Goal: Information Seeking & Learning: Learn about a topic

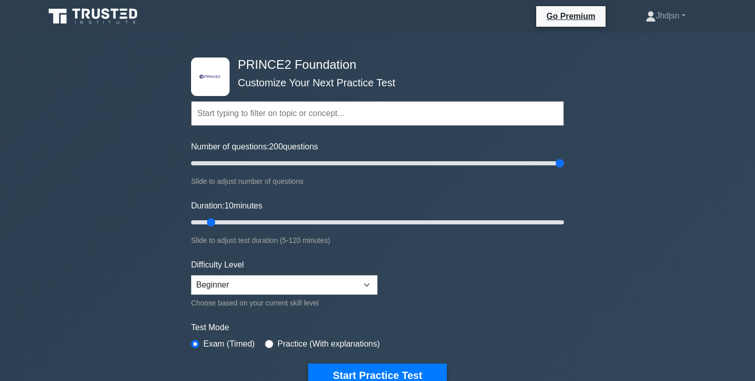
drag, startPoint x: 203, startPoint y: 161, endPoint x: 574, endPoint y: 187, distance: 371.5
type input "200"
click at [564, 169] on input "Number of questions: 200 questions" at bounding box center [377, 163] width 373 height 12
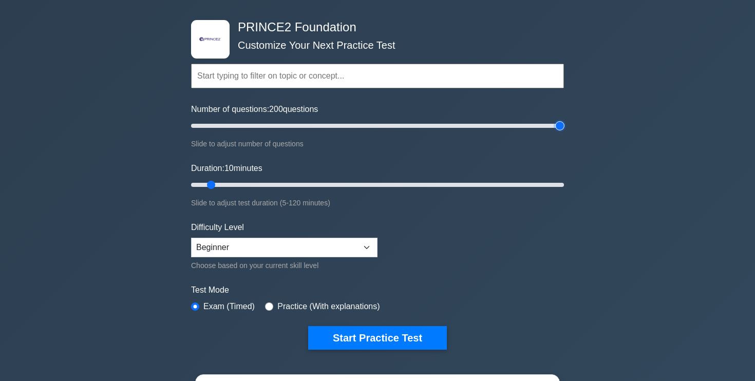
scroll to position [38, 0]
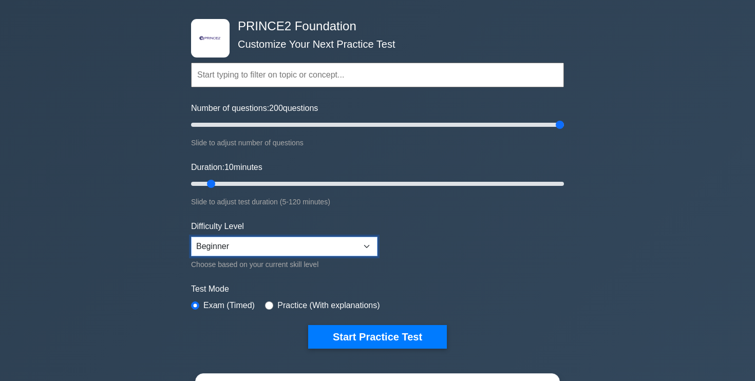
click at [329, 246] on select "Beginner Intermediate Expert" at bounding box center [284, 247] width 186 height 20
select select "expert"
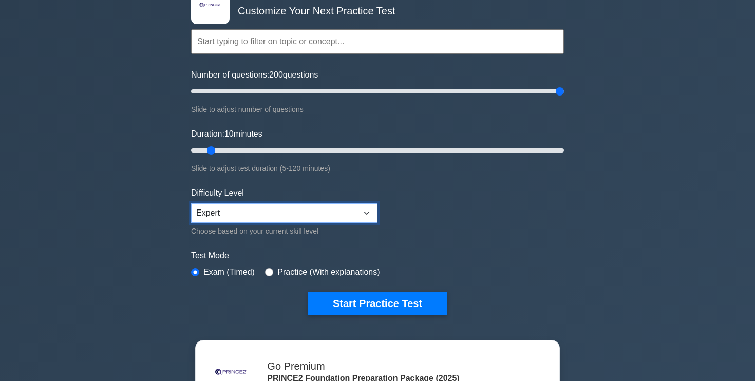
scroll to position [72, 0]
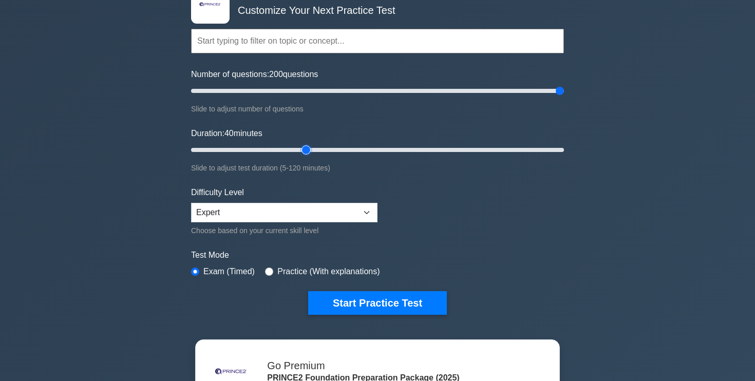
drag, startPoint x: 210, startPoint y: 150, endPoint x: 306, endPoint y: 157, distance: 96.2
click at [306, 156] on input "Duration: 40 minutes" at bounding box center [377, 150] width 373 height 12
drag, startPoint x: 306, startPoint y: 150, endPoint x: 632, endPoint y: 160, distance: 326.6
type input "120"
click at [564, 156] on input "Duration: 120 minutes" at bounding box center [377, 150] width 373 height 12
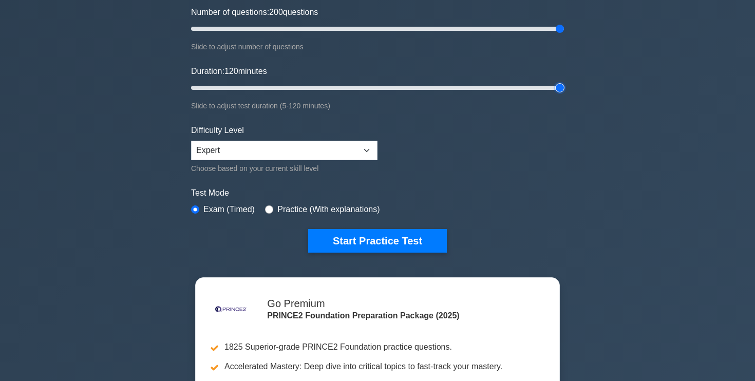
scroll to position [137, 0]
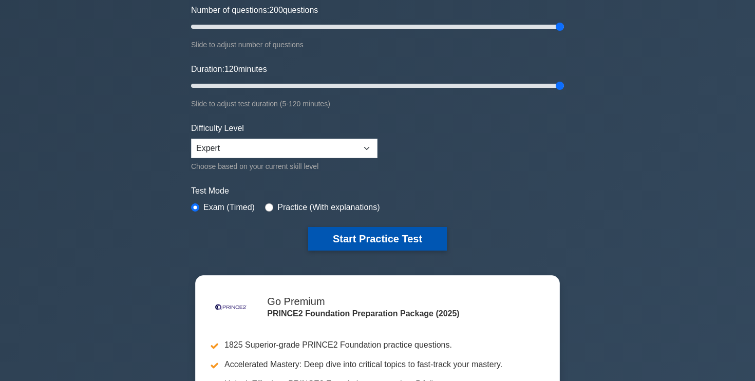
click at [388, 248] on button "Start Practice Test" at bounding box center [377, 239] width 139 height 24
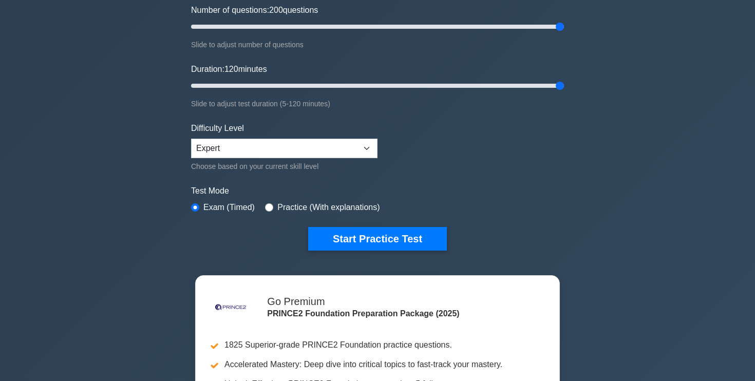
click at [333, 210] on label "Practice (With explanations)" at bounding box center [328, 207] width 102 height 12
click at [271, 208] on input "radio" at bounding box center [269, 207] width 8 height 8
radio input "true"
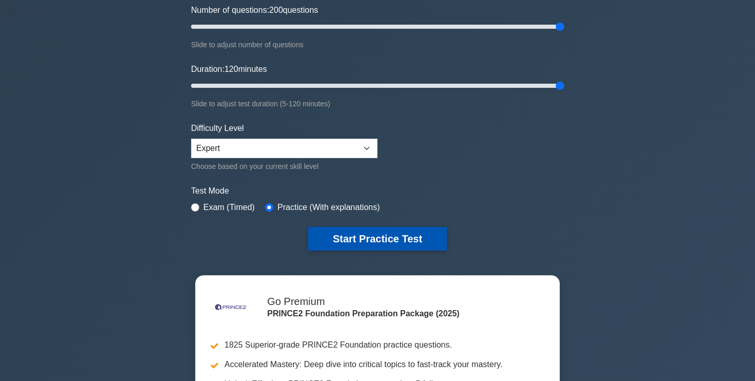
click at [397, 239] on button "Start Practice Test" at bounding box center [377, 239] width 139 height 24
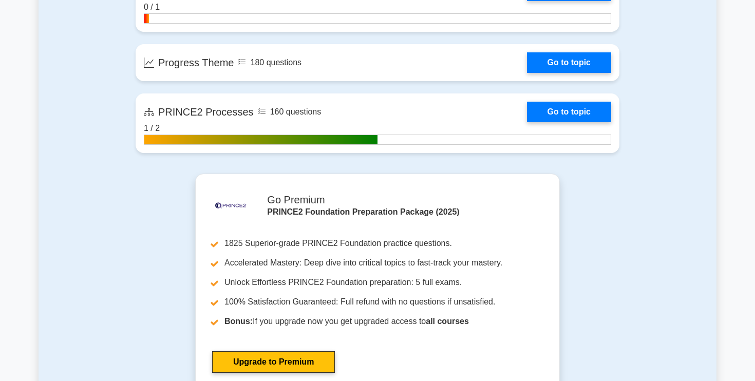
scroll to position [1191, 0]
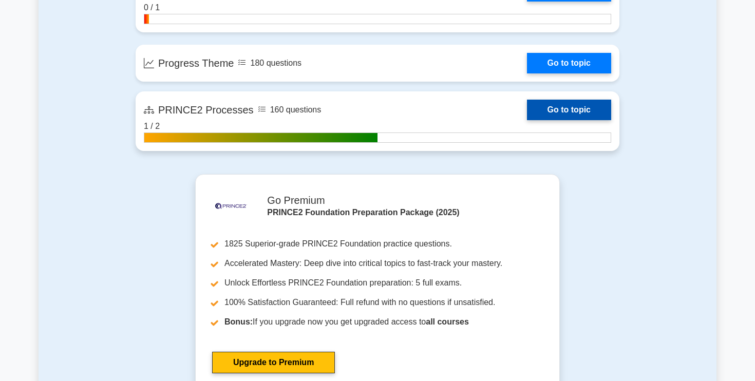
click at [545, 119] on link "Go to topic" at bounding box center [569, 110] width 84 height 21
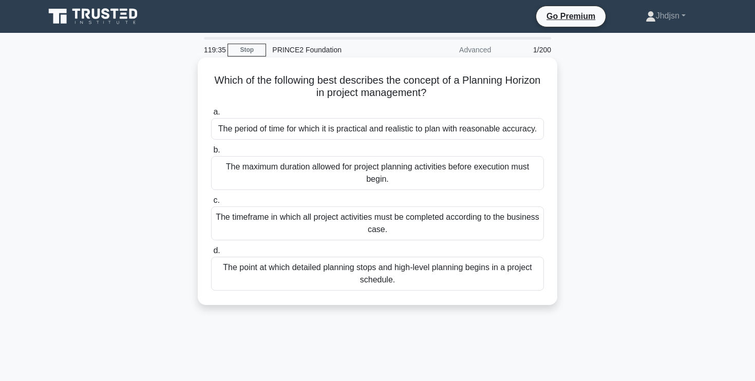
click at [444, 132] on div "The period of time for which it is practical and realistic to plan with reasona…" at bounding box center [377, 129] width 333 height 22
click at [211, 115] on input "a. The period of time for which it is practical and realistic to plan with reas…" at bounding box center [211, 112] width 0 height 7
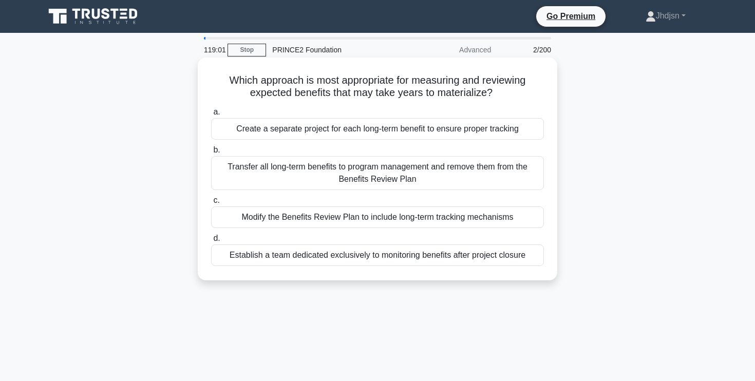
click at [428, 219] on div "Modify the Benefits Review Plan to include long-term tracking mechanisms" at bounding box center [377, 217] width 333 height 22
click at [211, 204] on input "c. Modify the Benefits Review Plan to include long-term tracking mechanisms" at bounding box center [211, 200] width 0 height 7
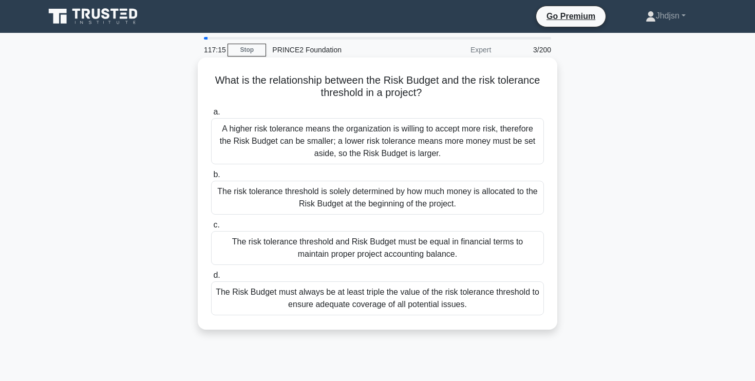
click at [430, 141] on div "A higher risk tolerance means the organization is willing to accept more risk, …" at bounding box center [377, 141] width 333 height 46
click at [211, 115] on input "a. A higher risk tolerance means the organization is willing to accept more ris…" at bounding box center [211, 112] width 0 height 7
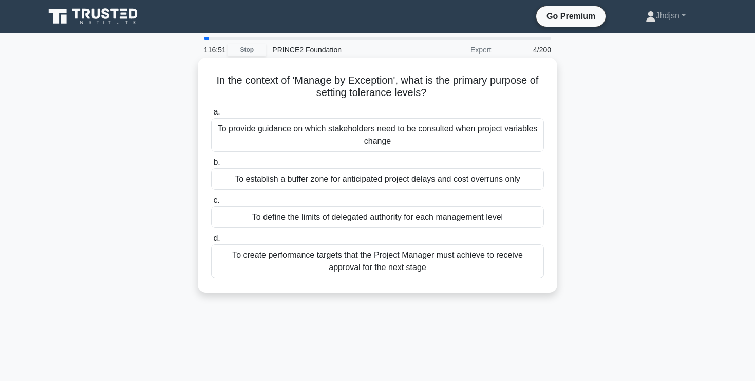
click at [426, 222] on div "To define the limits of delegated authority for each management level" at bounding box center [377, 217] width 333 height 22
click at [211, 204] on input "c. To define the limits of delegated authority for each management level" at bounding box center [211, 200] width 0 height 7
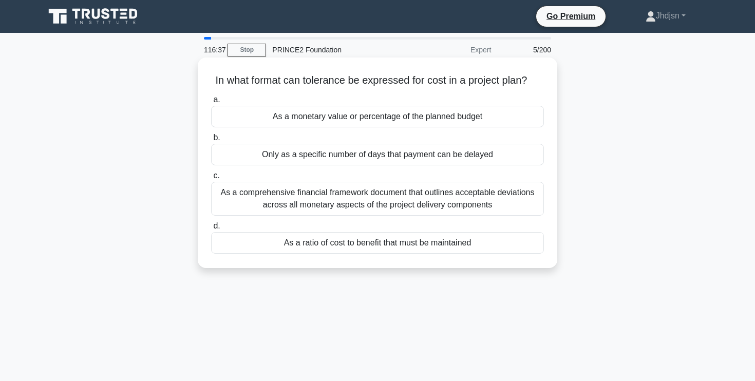
click at [383, 196] on div "As a comprehensive financial framework document that outlines acceptable deviat…" at bounding box center [377, 199] width 333 height 34
click at [211, 179] on input "c. As a comprehensive financial framework document that outlines acceptable dev…" at bounding box center [211, 175] width 0 height 7
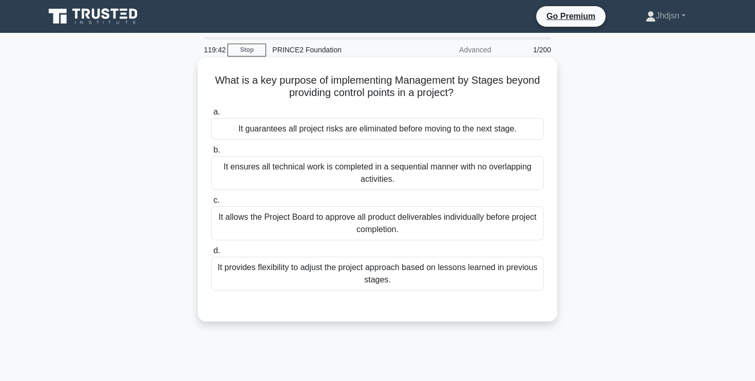
click at [386, 277] on div "It provides flexibility to adjust the project approach based on lessons learned…" at bounding box center [377, 274] width 333 height 34
click at [211, 254] on input "d. It provides flexibility to adjust the project approach based on lessons lear…" at bounding box center [211, 250] width 0 height 7
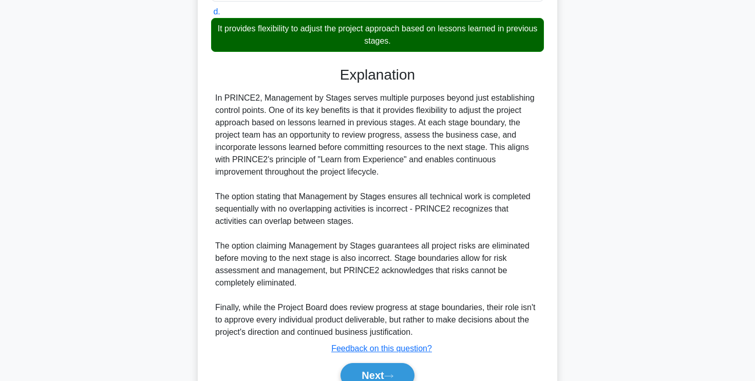
scroll to position [270, 0]
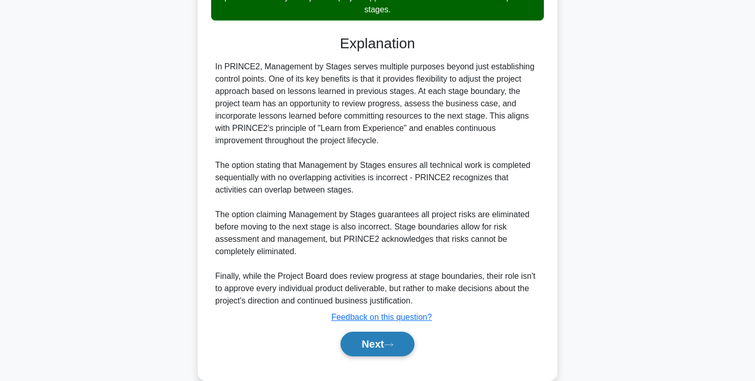
click at [384, 349] on button "Next" at bounding box center [376, 344] width 73 height 25
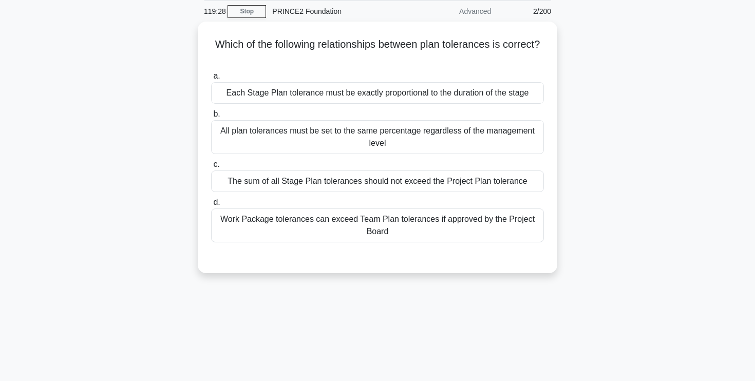
scroll to position [21, 0]
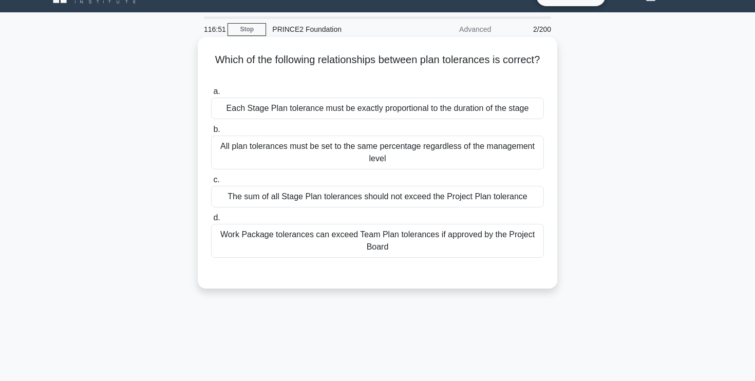
click at [446, 239] on div "Work Package tolerances can exceed Team Plan tolerances if approved by the Proj…" at bounding box center [377, 241] width 333 height 34
click at [211, 221] on input "d. Work Package tolerances can exceed Team Plan tolerances if approved by the P…" at bounding box center [211, 218] width 0 height 7
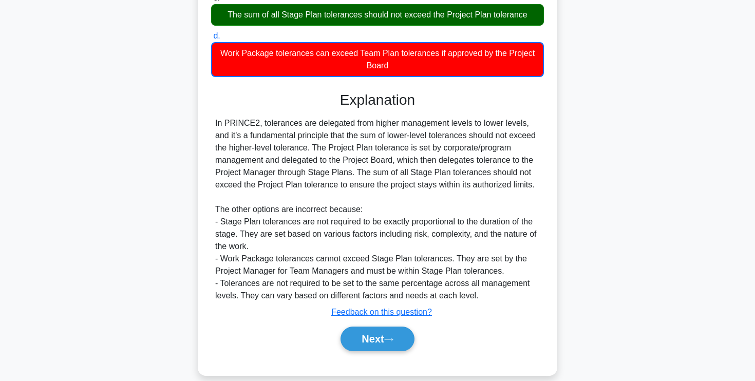
scroll to position [204, 0]
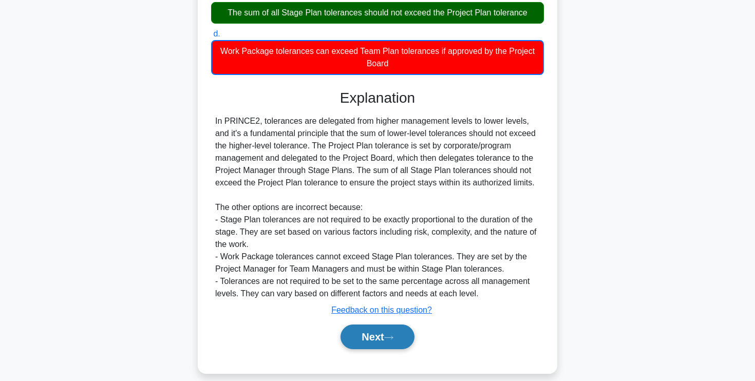
click at [399, 336] on button "Next" at bounding box center [376, 336] width 73 height 25
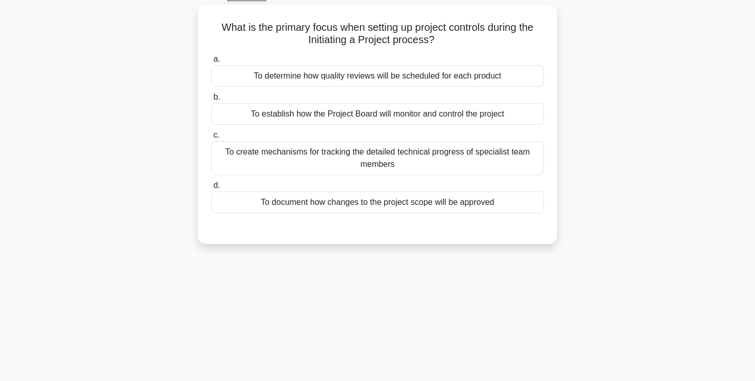
scroll to position [39, 0]
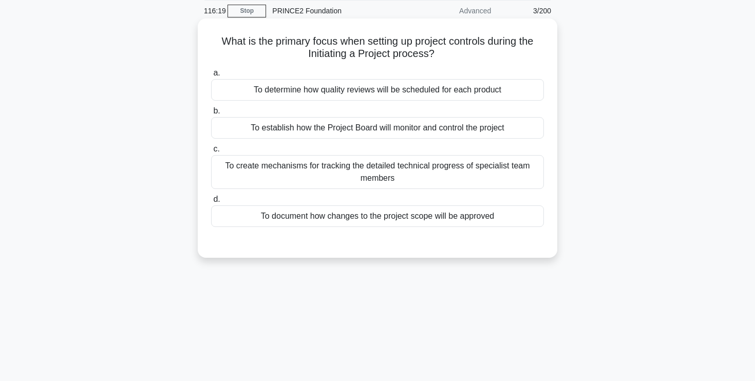
click at [454, 132] on div "To establish how the Project Board will monitor and control the project" at bounding box center [377, 128] width 333 height 22
click at [211, 114] on input "b. To establish how the Project Board will monitor and control the project" at bounding box center [211, 111] width 0 height 7
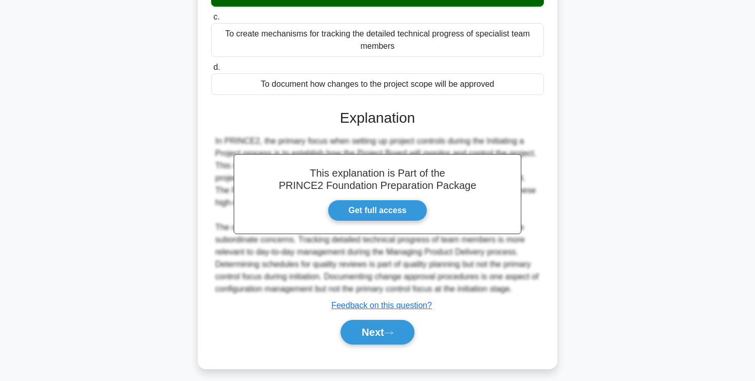
scroll to position [178, 0]
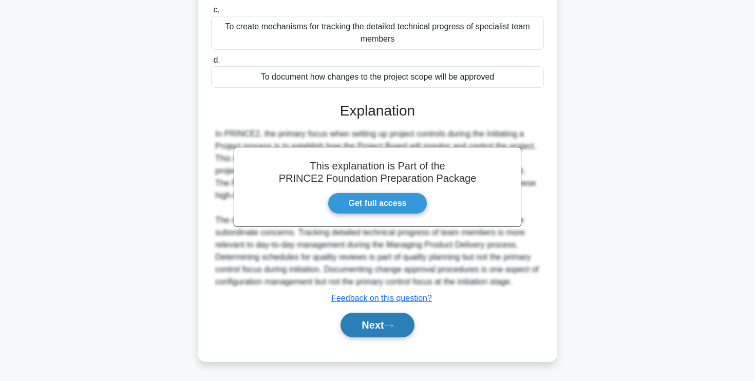
click at [381, 330] on button "Next" at bounding box center [376, 325] width 73 height 25
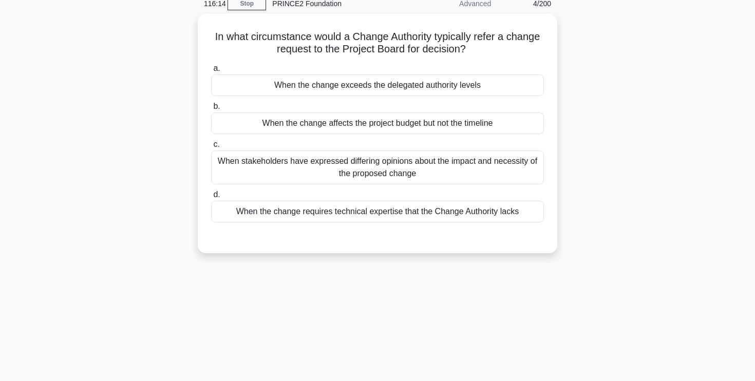
scroll to position [10, 0]
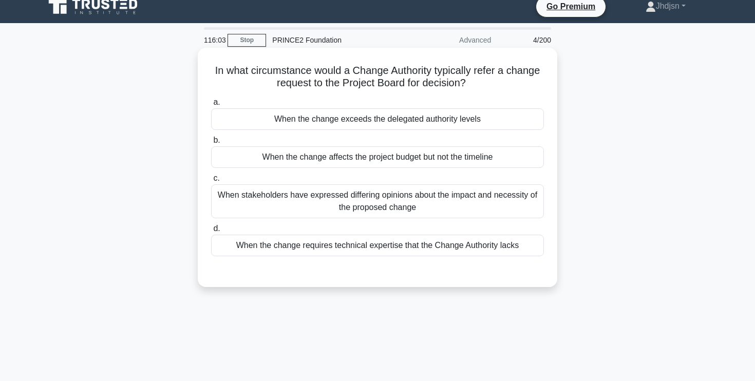
click at [481, 112] on div "When the change exceeds the delegated authority levels" at bounding box center [377, 119] width 333 height 22
click at [211, 106] on input "a. When the change exceeds the delegated authority levels" at bounding box center [211, 102] width 0 height 7
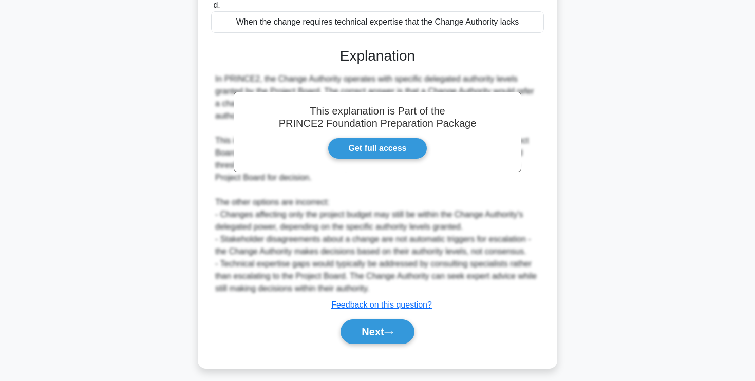
scroll to position [240, 0]
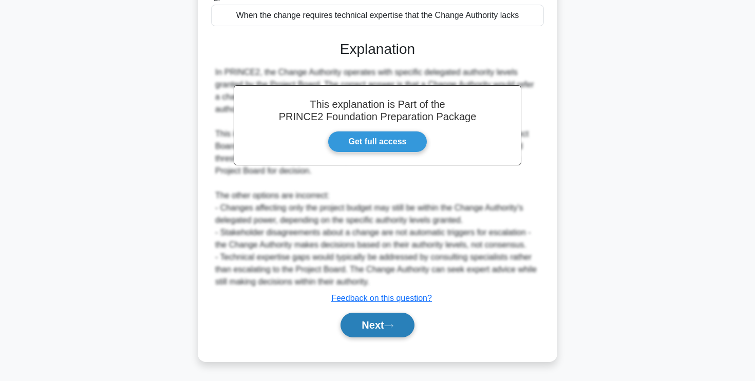
click at [408, 318] on button "Next" at bounding box center [376, 325] width 73 height 25
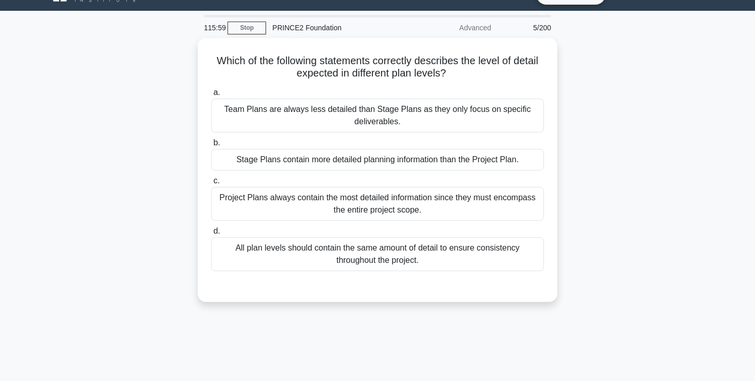
scroll to position [21, 0]
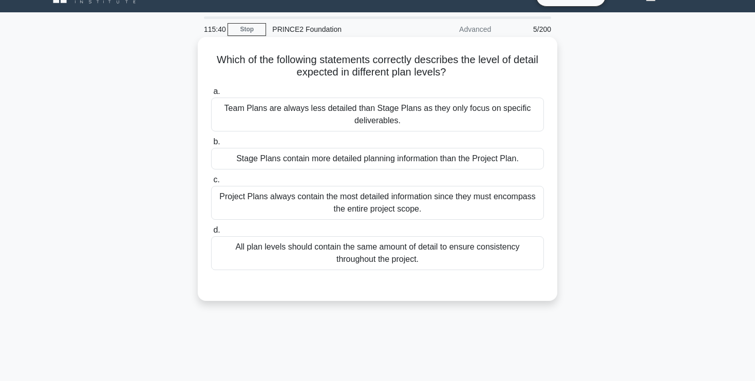
click at [438, 200] on div "Project Plans always contain the most detailed information since they must enco…" at bounding box center [377, 203] width 333 height 34
click at [211, 183] on input "c. Project Plans always contain the most detailed information since they must e…" at bounding box center [211, 180] width 0 height 7
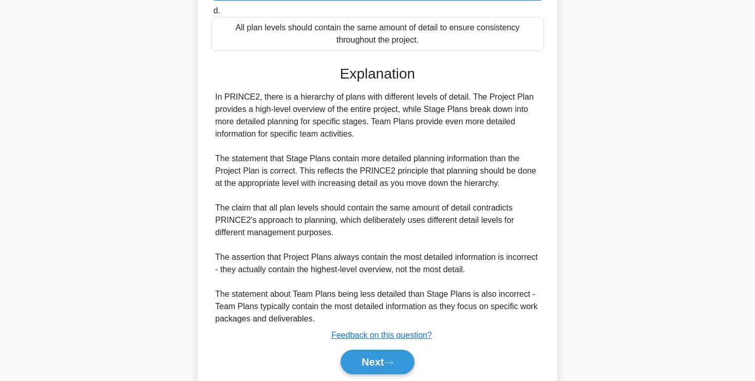
scroll to position [244, 0]
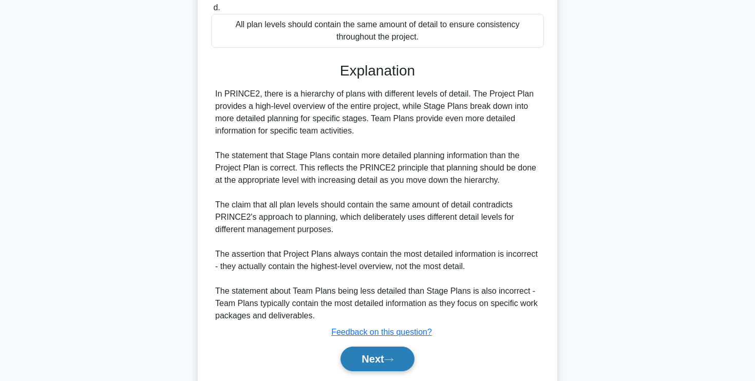
click at [389, 362] on icon at bounding box center [388, 360] width 9 height 6
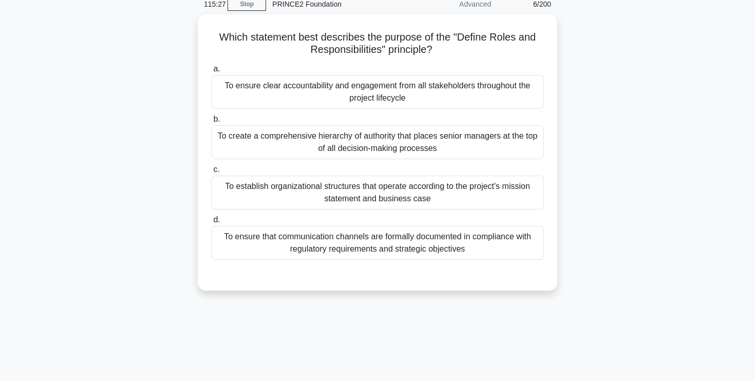
scroll to position [43, 0]
click at [438, 95] on div "To ensure clear accountability and engagement from all stakeholders throughout …" at bounding box center [377, 92] width 333 height 34
click at [211, 72] on input "a. To ensure clear accountability and engagement from all stakeholders througho…" at bounding box center [211, 69] width 0 height 7
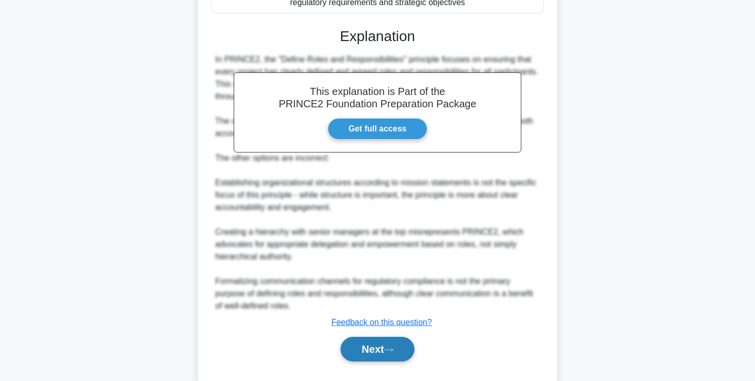
click at [401, 346] on button "Next" at bounding box center [376, 349] width 73 height 25
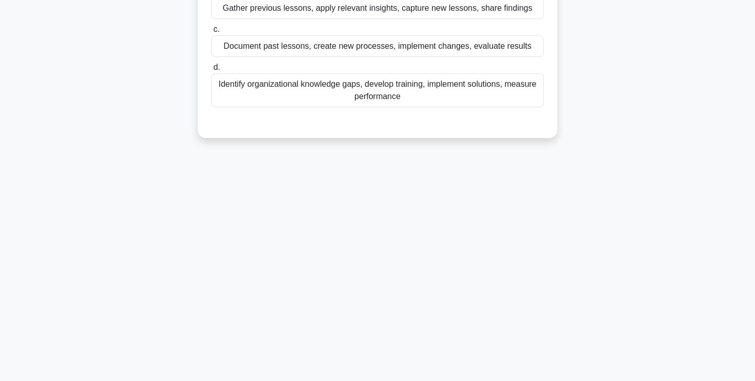
scroll to position [0, 0]
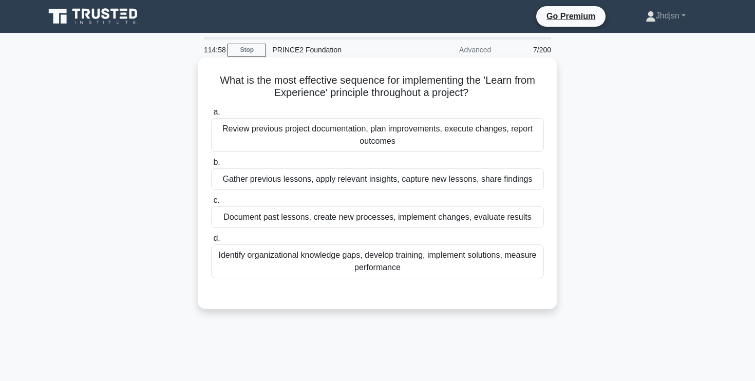
click at [495, 220] on div "Document past lessons, create new processes, implement changes, evaluate results" at bounding box center [377, 217] width 333 height 22
click at [211, 204] on input "c. Document past lessons, create new processes, implement changes, evaluate res…" at bounding box center [211, 200] width 0 height 7
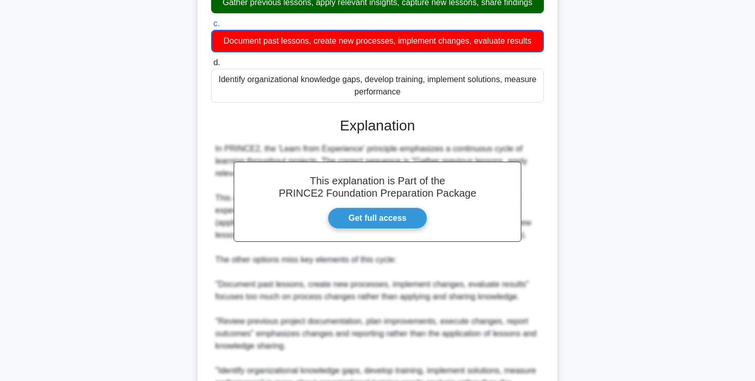
scroll to position [188, 0]
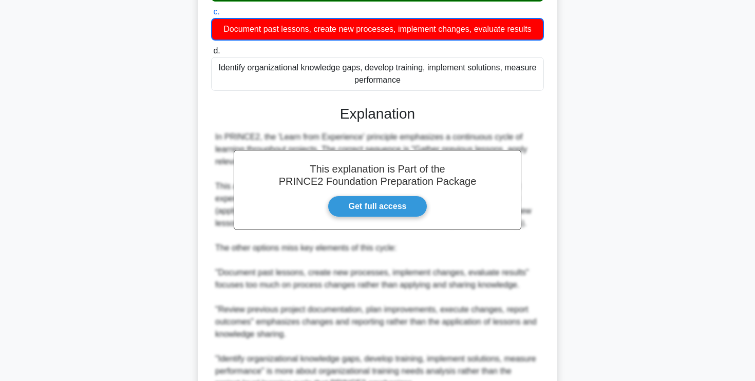
click at [448, 272] on div "In PRINCE2, the 'Learn from Experience' principle emphasizes a continuous cycle…" at bounding box center [377, 260] width 324 height 259
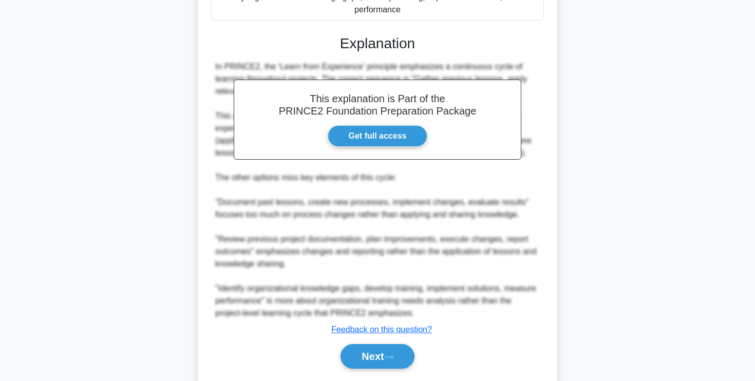
scroll to position [258, 0]
click at [383, 364] on button "Next" at bounding box center [376, 356] width 73 height 25
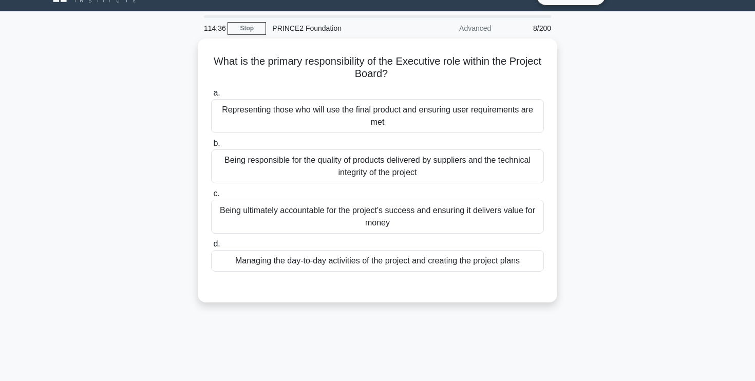
scroll to position [21, 0]
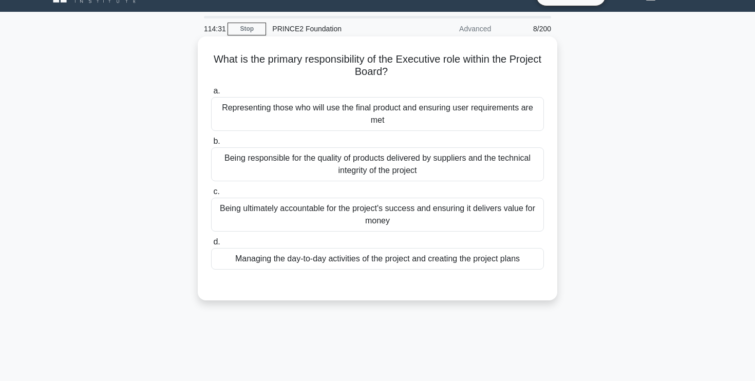
click at [441, 209] on div "Being ultimately accountable for the project's success and ensuring it delivers…" at bounding box center [377, 215] width 333 height 34
click at [211, 195] on input "c. Being ultimately accountable for the project's success and ensuring it deliv…" at bounding box center [211, 191] width 0 height 7
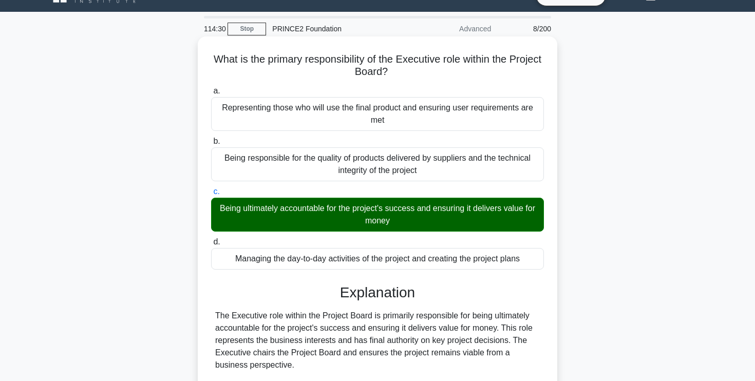
scroll to position [178, 0]
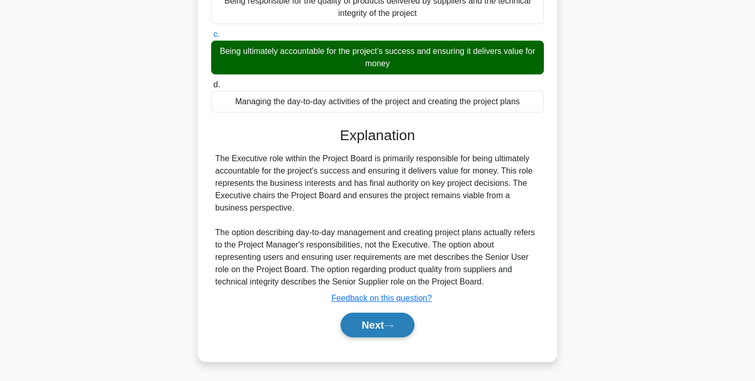
click at [352, 326] on button "Next" at bounding box center [376, 325] width 73 height 25
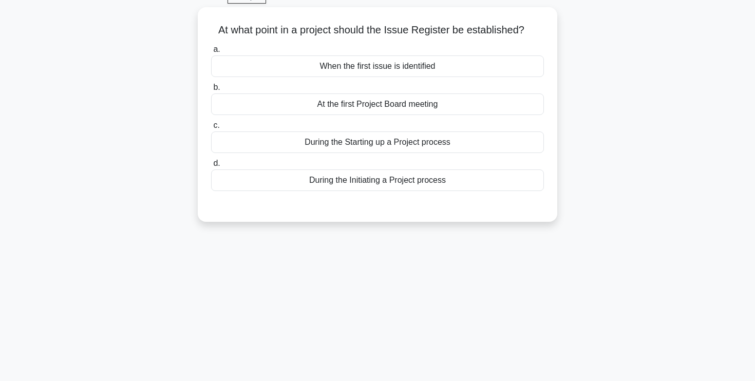
scroll to position [35, 0]
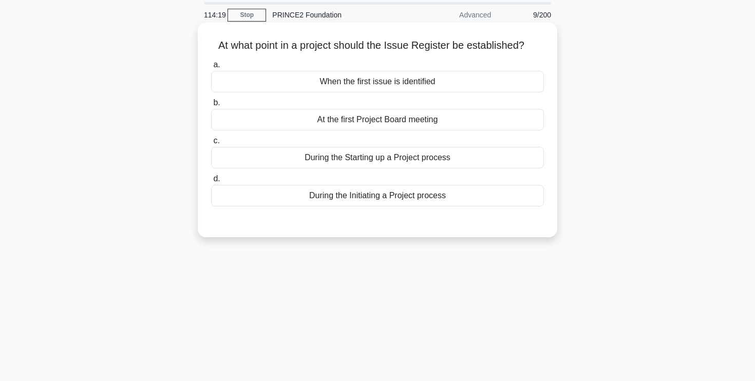
click at [420, 196] on div "During the Initiating a Project process" at bounding box center [377, 196] width 333 height 22
click at [211, 182] on input "d. During the Initiating a Project process" at bounding box center [211, 179] width 0 height 7
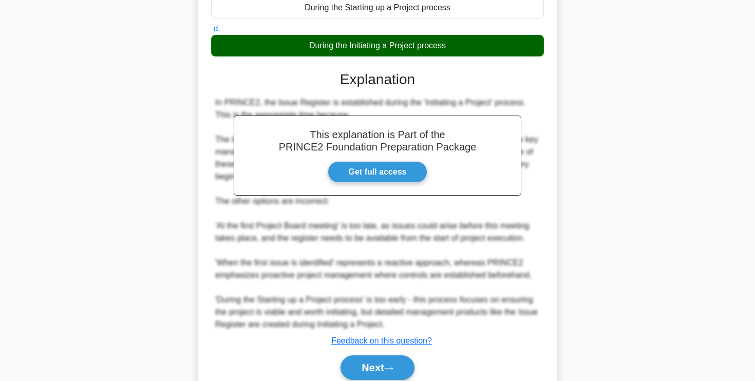
scroll to position [216, 0]
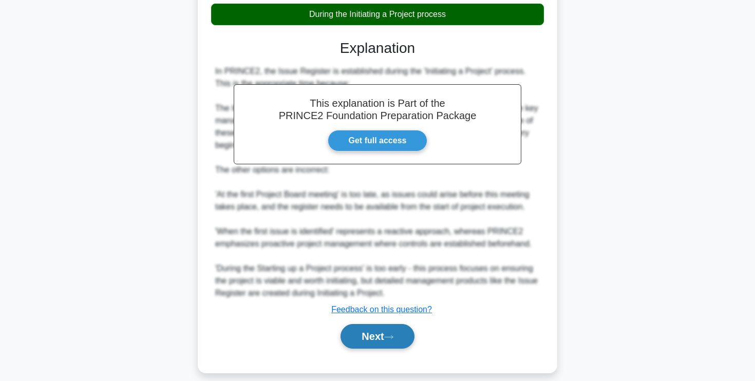
click at [399, 336] on button "Next" at bounding box center [376, 336] width 73 height 25
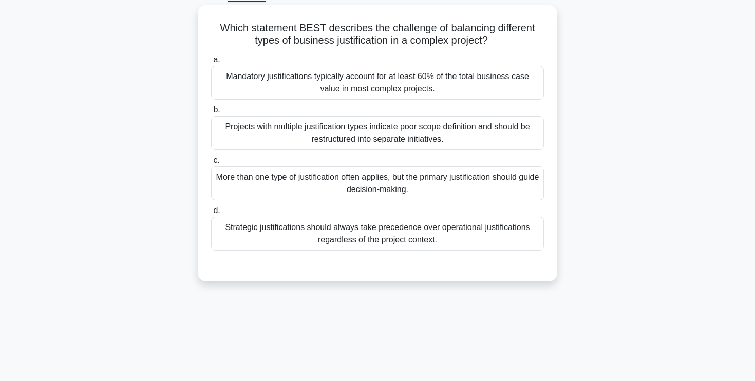
scroll to position [56, 0]
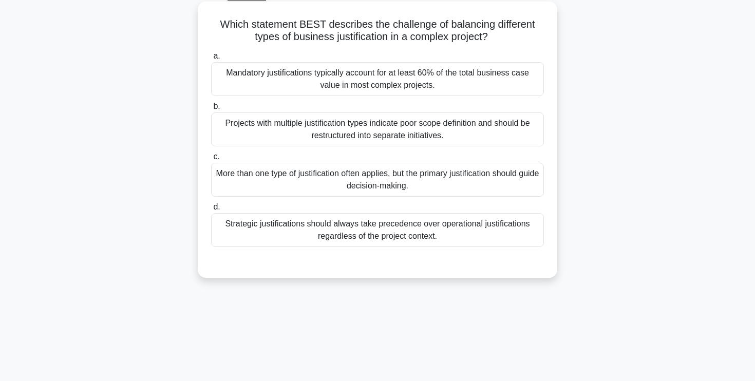
click at [447, 131] on div "Projects with multiple justification types indicate poor scope definition and s…" at bounding box center [377, 129] width 333 height 34
click at [211, 110] on input "b. Projects with multiple justification types indicate poor scope definition an…" at bounding box center [211, 106] width 0 height 7
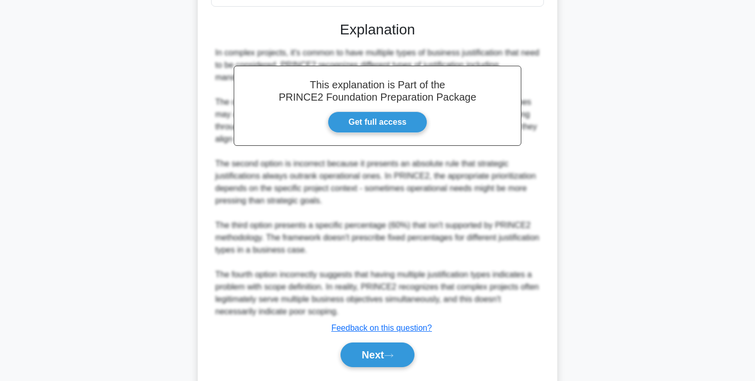
scroll to position [314, 0]
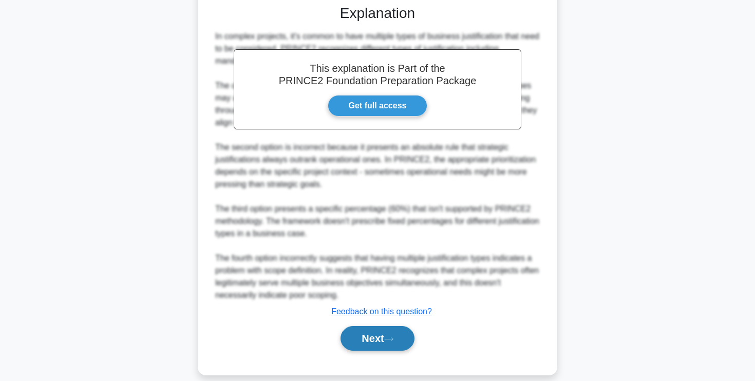
click at [399, 337] on button "Next" at bounding box center [376, 338] width 73 height 25
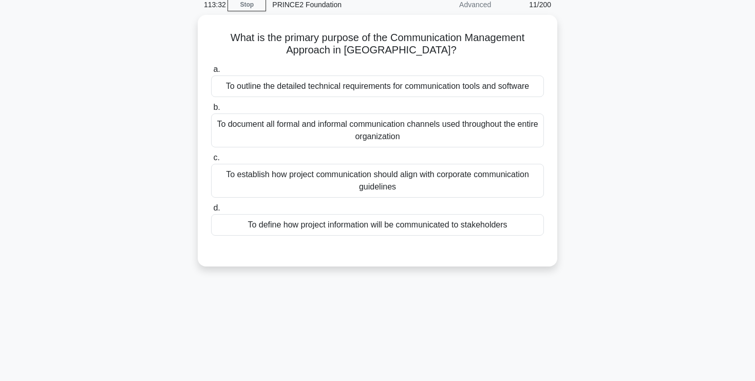
scroll to position [42, 0]
click at [437, 224] on div "To define how project information will be communicated to stakeholders" at bounding box center [377, 226] width 333 height 22
click at [211, 212] on input "d. To define how project information will be communicated to stakeholders" at bounding box center [211, 208] width 0 height 7
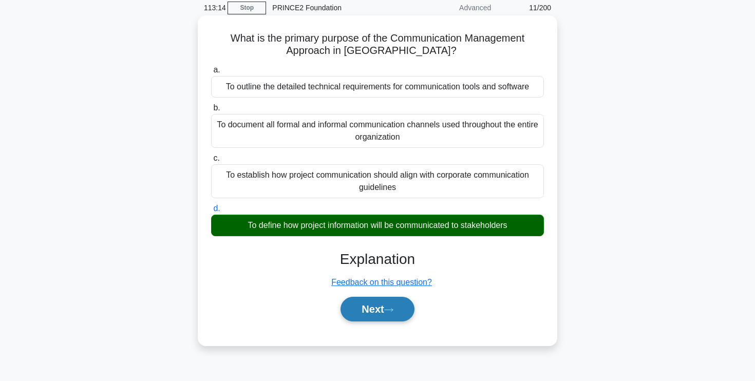
click at [392, 314] on button "Next" at bounding box center [376, 309] width 73 height 25
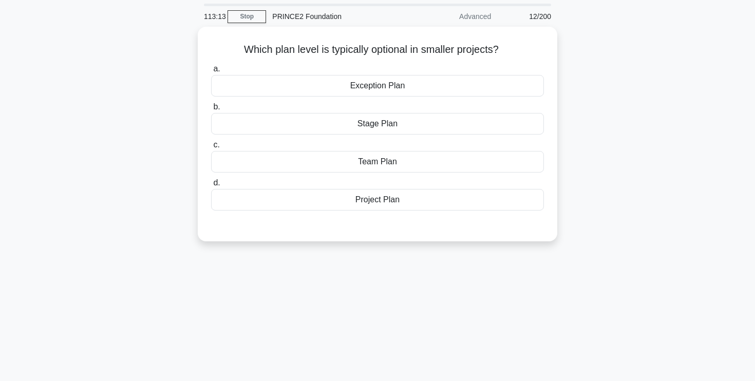
scroll to position [32, 0]
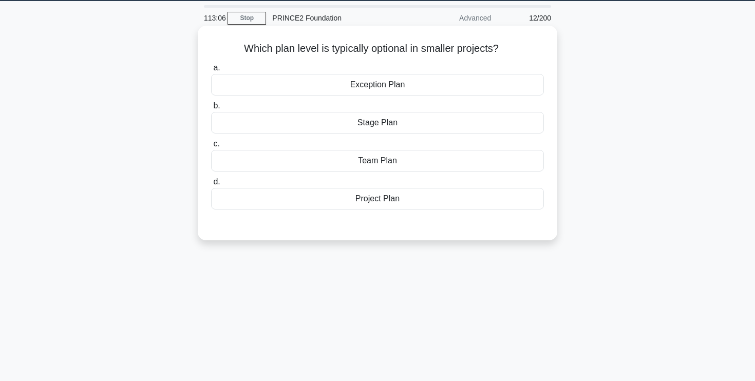
click at [427, 84] on div "Exception Plan" at bounding box center [377, 85] width 333 height 22
click at [211, 71] on input "a. Exception Plan" at bounding box center [211, 68] width 0 height 7
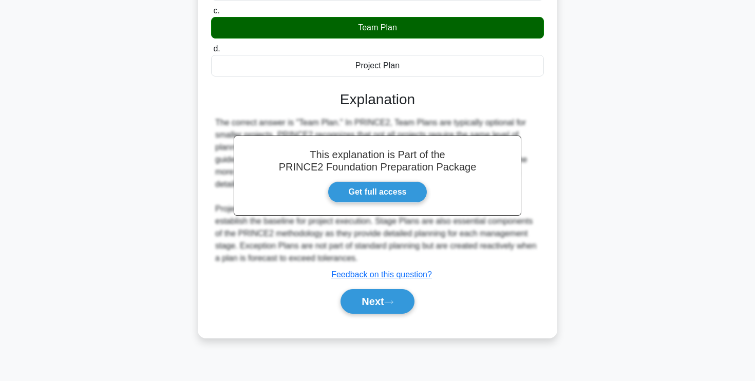
scroll to position [174, 0]
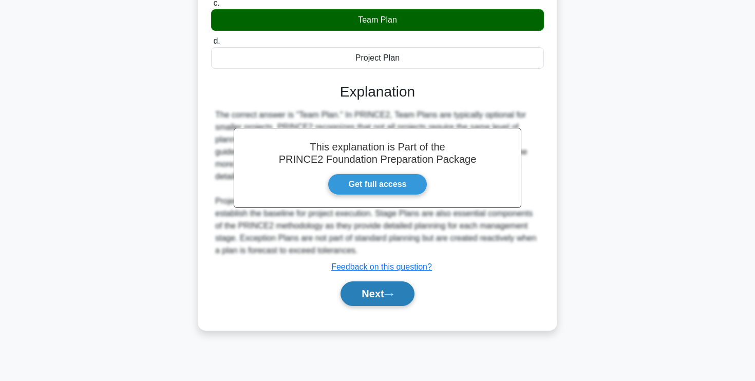
click at [378, 302] on button "Next" at bounding box center [376, 293] width 73 height 25
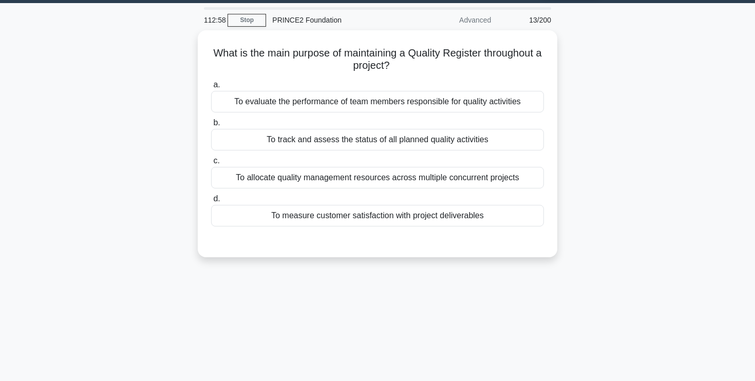
scroll to position [29, 0]
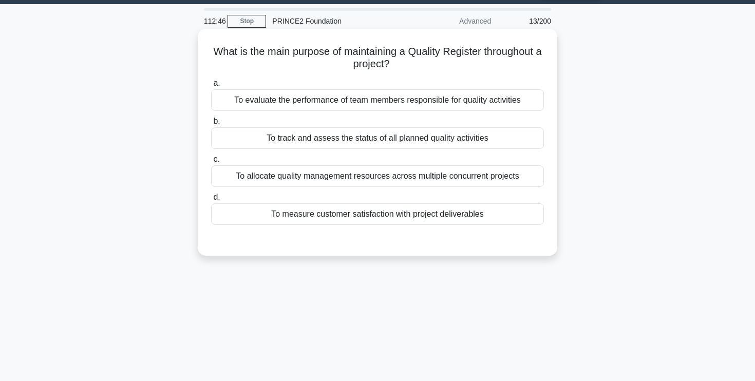
click at [494, 133] on div "To track and assess the status of all planned quality activities" at bounding box center [377, 138] width 333 height 22
click at [211, 125] on input "b. To track and assess the status of all planned quality activities" at bounding box center [211, 121] width 0 height 7
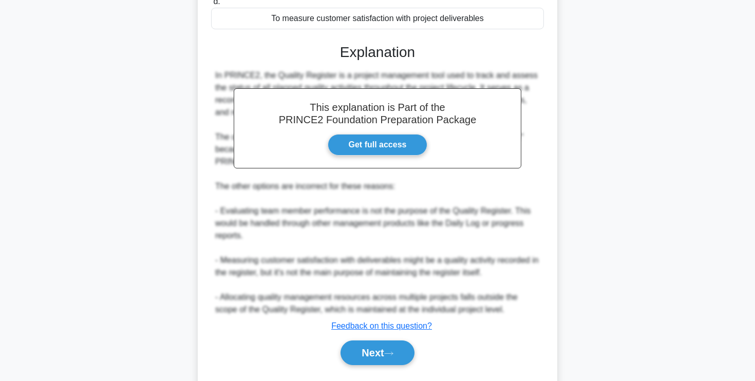
scroll to position [239, 0]
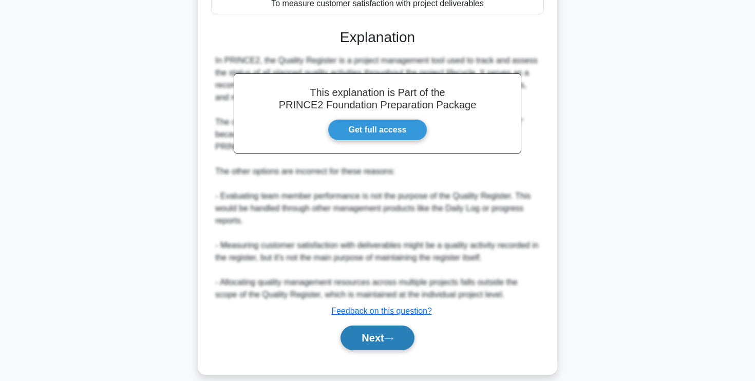
click at [393, 338] on icon at bounding box center [388, 339] width 9 height 6
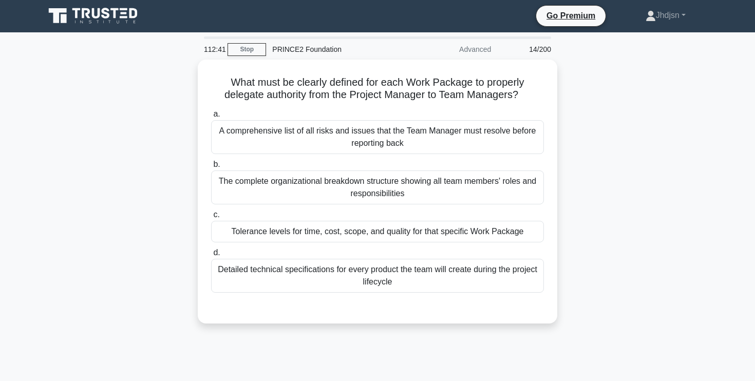
scroll to position [0, 0]
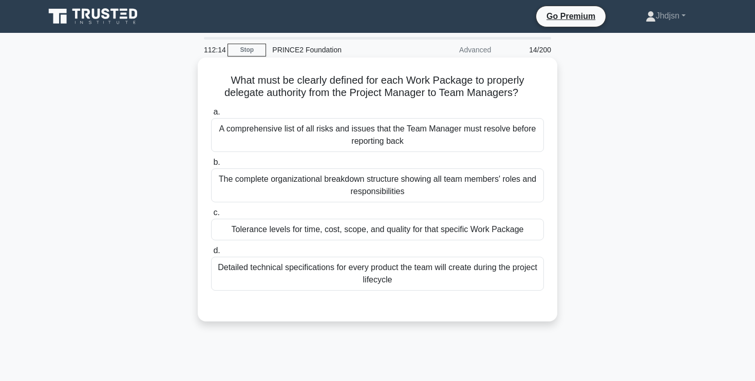
click at [444, 141] on div "A comprehensive list of all risks and issues that the Team Manager must resolve…" at bounding box center [377, 135] width 333 height 34
click at [211, 115] on input "a. A comprehensive list of all risks and issues that the Team Manager must reso…" at bounding box center [211, 112] width 0 height 7
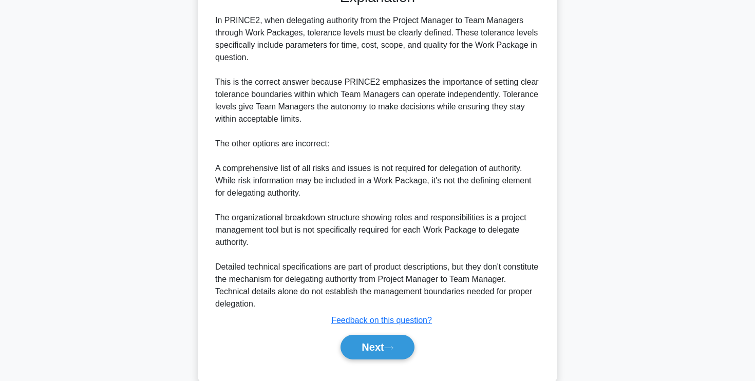
scroll to position [319, 0]
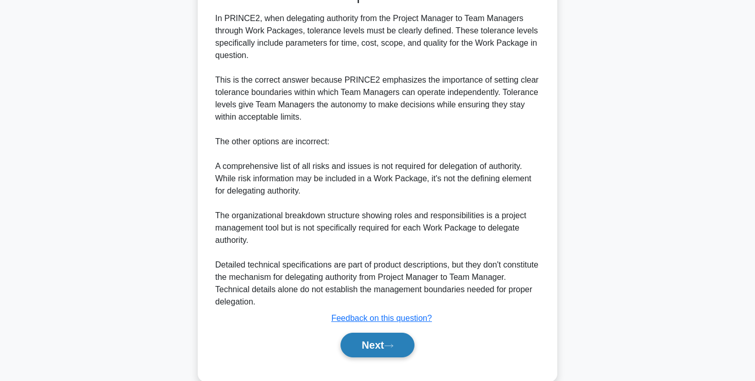
click at [392, 344] on icon at bounding box center [388, 346] width 9 height 6
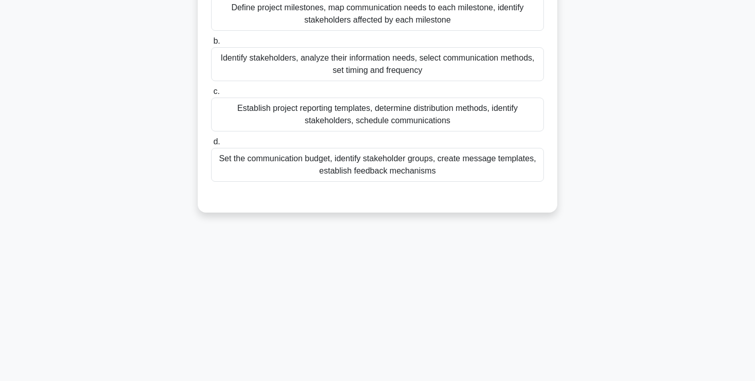
scroll to position [0, 0]
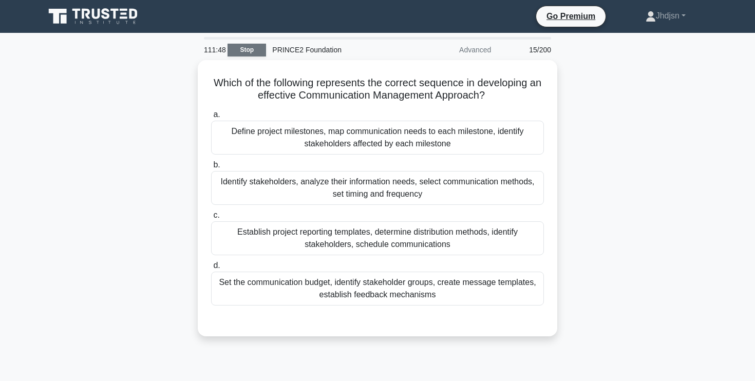
click at [256, 53] on link "Stop" at bounding box center [246, 50] width 38 height 13
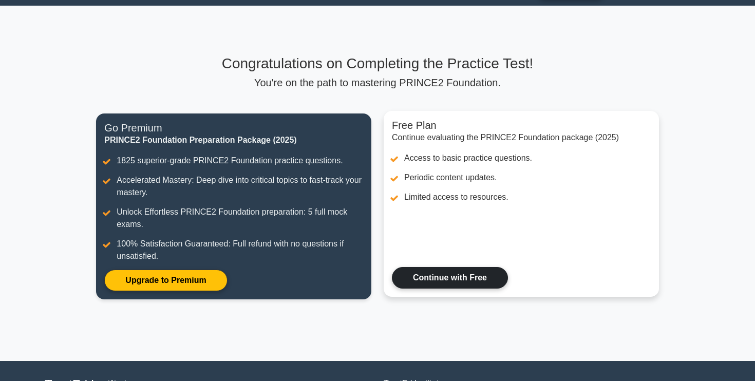
scroll to position [20, 0]
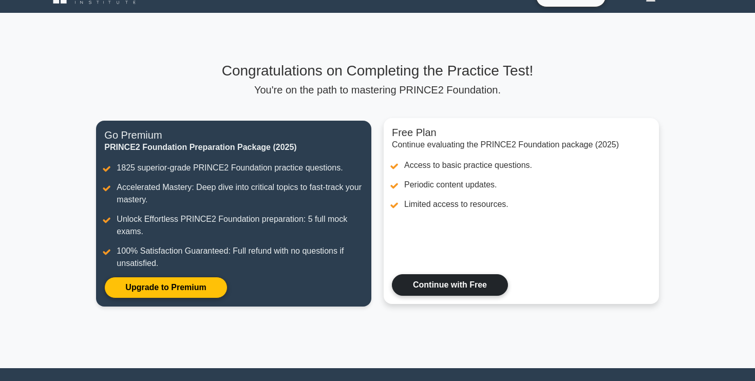
click at [446, 285] on link "Continue with Free" at bounding box center [450, 285] width 116 height 22
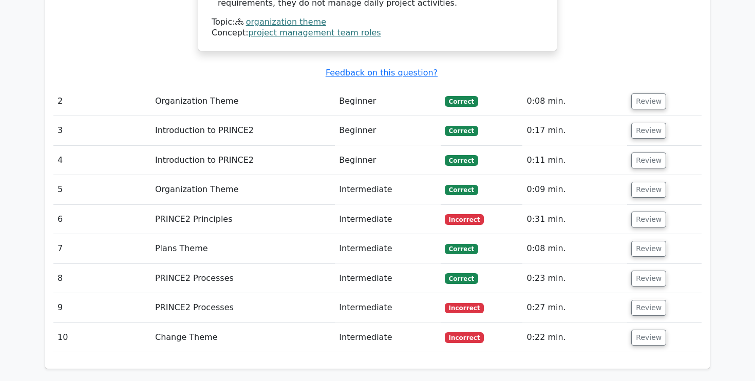
scroll to position [1261, 0]
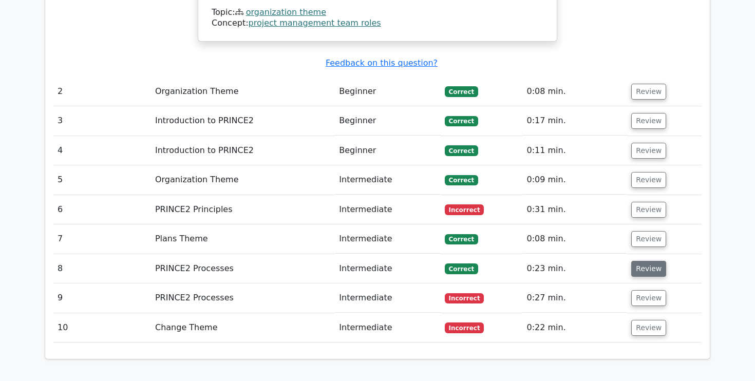
click at [638, 261] on button "Review" at bounding box center [648, 269] width 35 height 16
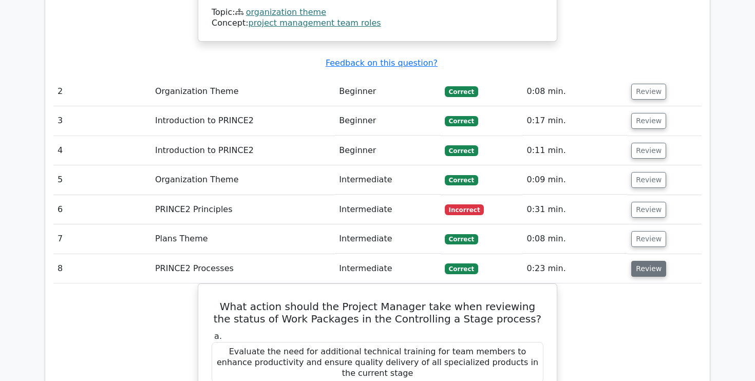
click at [638, 261] on button "Review" at bounding box center [648, 269] width 35 height 16
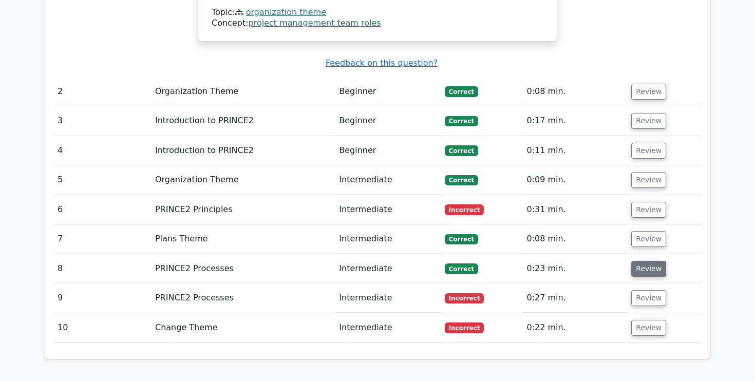
click at [638, 261] on button "Review" at bounding box center [648, 269] width 35 height 16
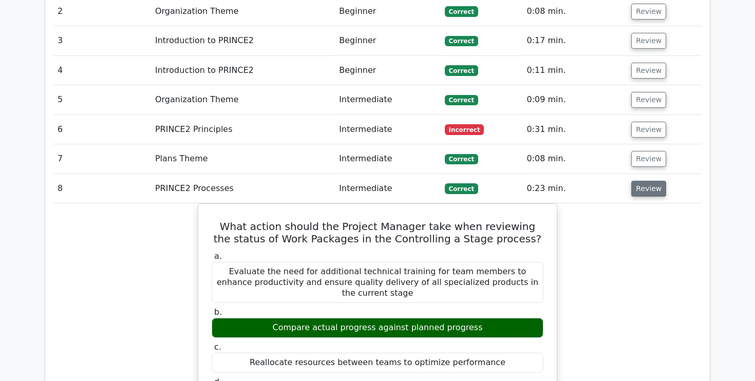
scroll to position [1298, 0]
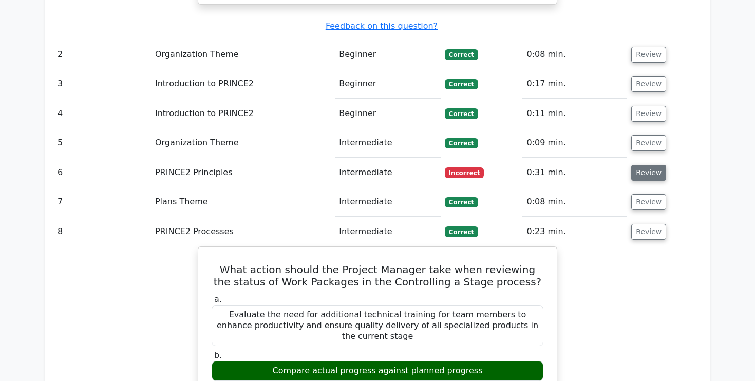
click at [643, 165] on button "Review" at bounding box center [648, 173] width 35 height 16
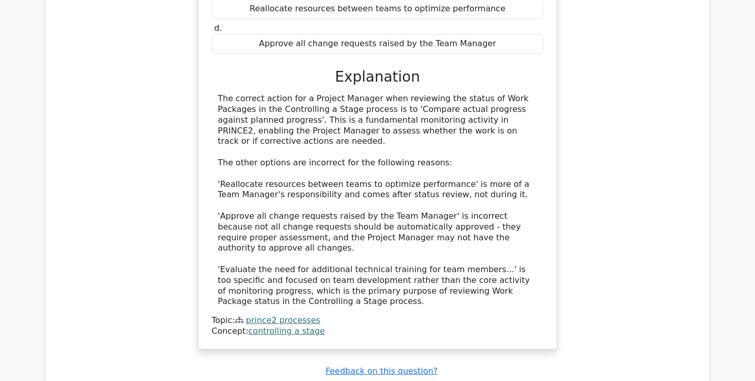
scroll to position [2200, 0]
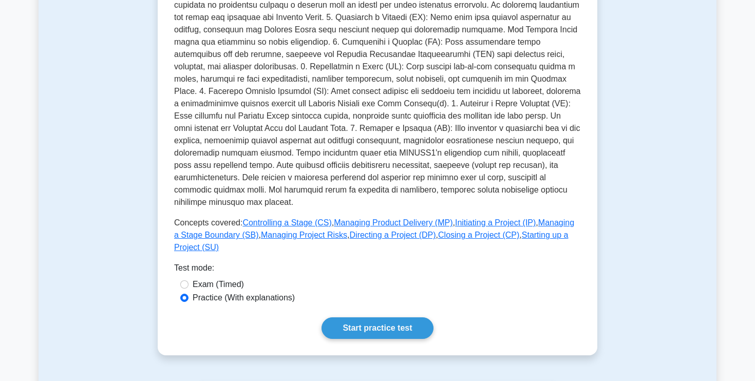
scroll to position [305, 0]
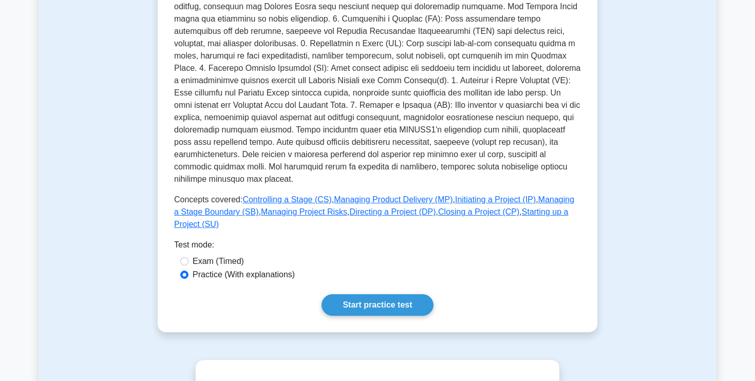
click at [229, 255] on label "Exam (Timed)" at bounding box center [217, 261] width 51 height 12
click at [188, 257] on input "Exam (Timed)" at bounding box center [184, 261] width 8 height 8
radio input "true"
click at [351, 294] on link "Start practice test" at bounding box center [376, 305] width 111 height 22
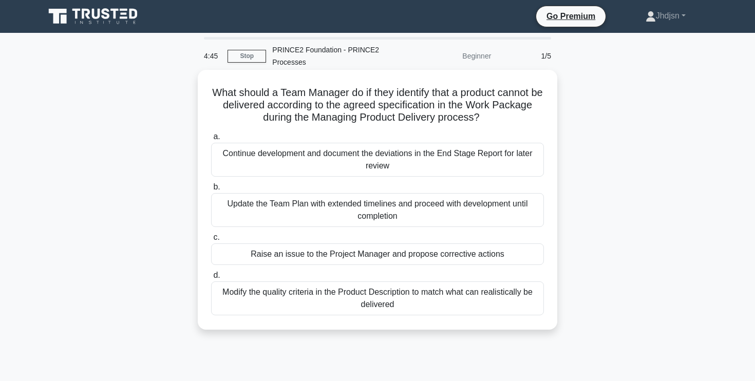
click at [412, 256] on div "Raise an issue to the Project Manager and propose corrective actions" at bounding box center [377, 254] width 333 height 22
click at [211, 241] on input "c. Raise an issue to the Project Manager and propose corrective actions" at bounding box center [211, 237] width 0 height 7
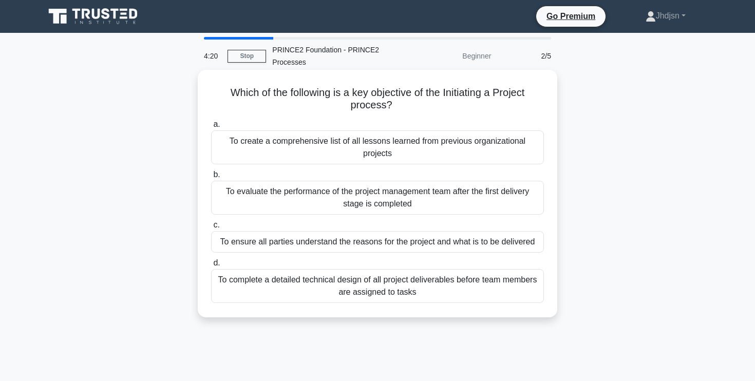
click at [488, 244] on div "To ensure all parties understand the reasons for the project and what is to be …" at bounding box center [377, 242] width 333 height 22
click at [211, 228] on input "c. To ensure all parties understand the reasons for the project and what is to …" at bounding box center [211, 225] width 0 height 7
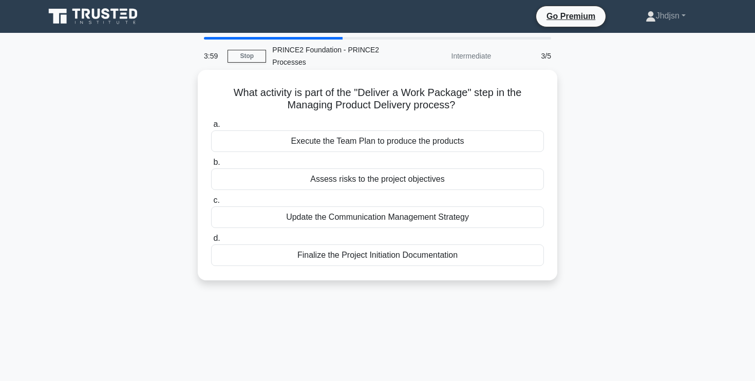
click at [486, 141] on div "Execute the Team Plan to produce the products" at bounding box center [377, 141] width 333 height 22
click at [211, 128] on input "a. Execute the Team Plan to produce the products" at bounding box center [211, 124] width 0 height 7
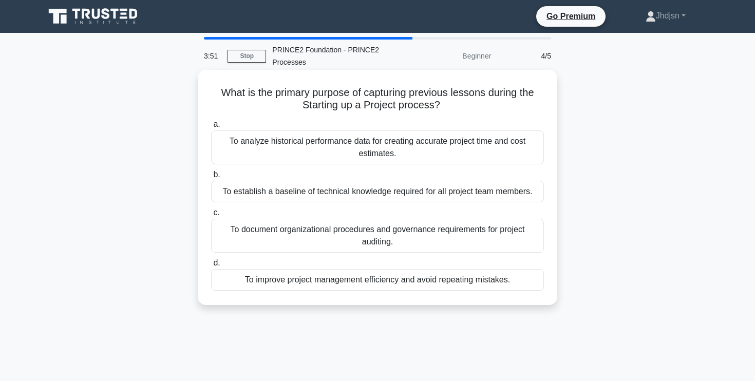
click at [471, 283] on div "To improve project management efficiency and avoid repeating mistakes." at bounding box center [377, 280] width 333 height 22
click at [211, 266] on input "d. To improve project management efficiency and avoid repeating mistakes." at bounding box center [211, 263] width 0 height 7
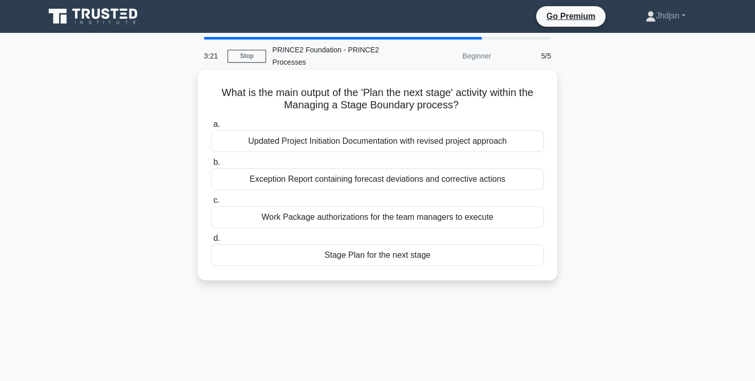
click at [379, 257] on div "Stage Plan for the next stage" at bounding box center [377, 255] width 333 height 22
click at [211, 242] on input "d. Stage Plan for the next stage" at bounding box center [211, 238] width 0 height 7
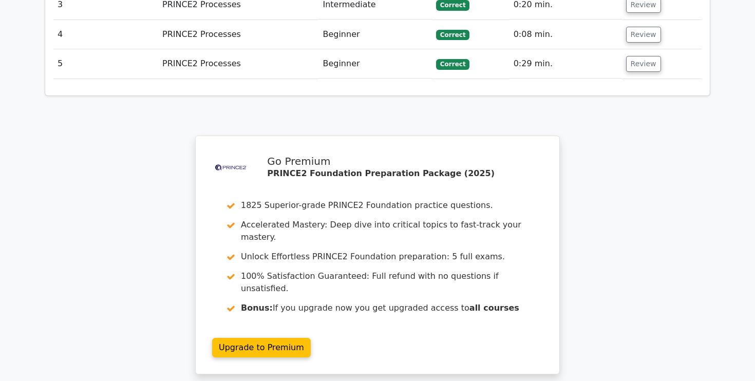
scroll to position [1380, 0]
